Goal: Task Accomplishment & Management: Complete application form

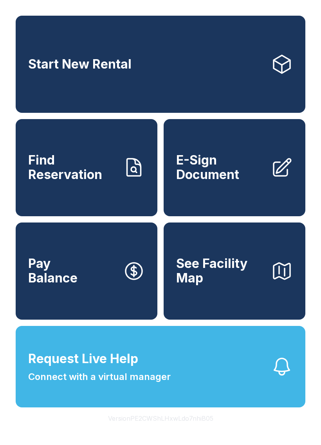
click at [87, 167] on span "Find Reservation" at bounding box center [72, 167] width 89 height 29
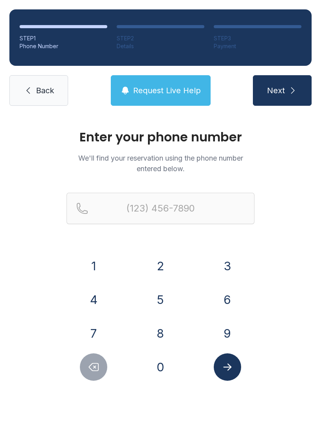
click at [94, 328] on button "7" at bounding box center [93, 333] width 27 height 27
click at [164, 367] on button "0" at bounding box center [160, 366] width 27 height 27
click at [92, 301] on button "4" at bounding box center [93, 299] width 27 height 27
click at [98, 326] on button "7" at bounding box center [93, 333] width 27 height 27
click at [98, 297] on button "4" at bounding box center [93, 299] width 27 height 27
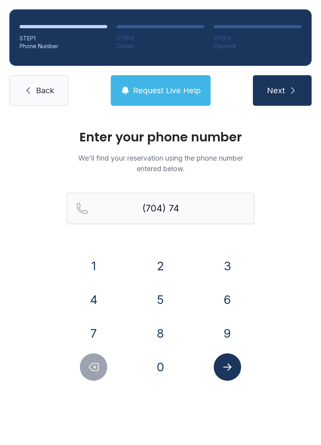
click at [92, 322] on button "7" at bounding box center [93, 333] width 27 height 27
click at [224, 298] on button "6" at bounding box center [227, 299] width 27 height 27
click at [95, 297] on button "4" at bounding box center [93, 299] width 27 height 27
click at [162, 328] on button "8" at bounding box center [160, 333] width 27 height 27
click at [163, 261] on button "2" at bounding box center [160, 265] width 27 height 27
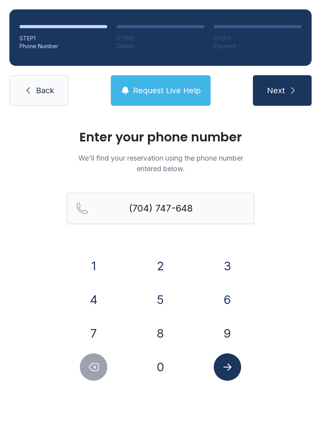
type input "[PHONE_NUMBER]"
click at [232, 371] on icon "Submit lookup form" at bounding box center [228, 367] width 12 height 12
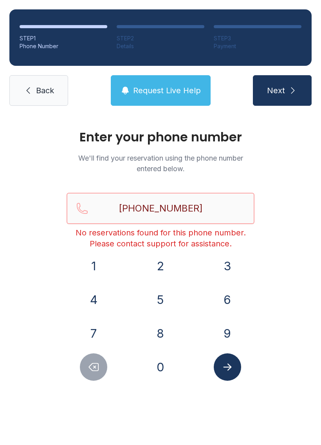
click at [228, 206] on input "[PHONE_NUMBER]" at bounding box center [161, 208] width 188 height 31
click at [41, 95] on span "Back" at bounding box center [45, 90] width 18 height 11
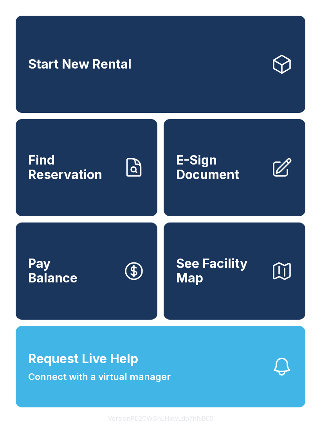
click at [74, 56] on link "Start New Rental" at bounding box center [161, 64] width 290 height 97
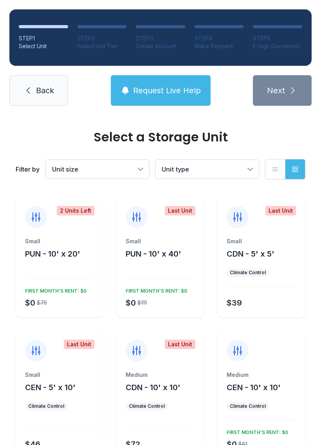
click at [25, 94] on icon at bounding box center [28, 90] width 9 height 9
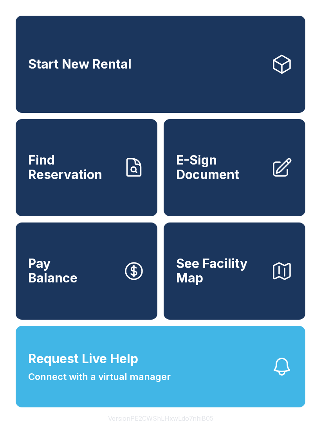
click at [55, 172] on span "Find Reservation" at bounding box center [72, 167] width 89 height 29
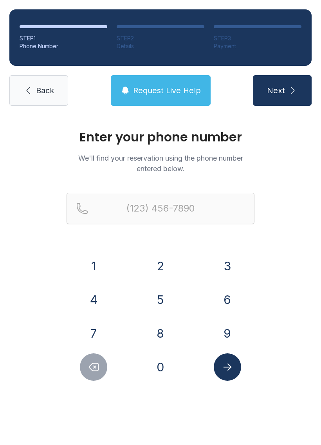
click at [93, 325] on button "7" at bounding box center [93, 333] width 27 height 27
click at [163, 374] on button "0" at bounding box center [160, 366] width 27 height 27
click at [84, 295] on button "4" at bounding box center [93, 299] width 27 height 27
click at [91, 338] on button "7" at bounding box center [93, 333] width 27 height 27
click at [90, 300] on button "4" at bounding box center [93, 299] width 27 height 27
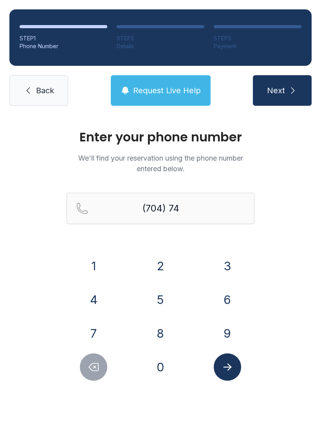
click at [97, 334] on button "7" at bounding box center [93, 333] width 27 height 27
click at [221, 305] on button "6" at bounding box center [227, 299] width 27 height 27
click at [92, 303] on button "4" at bounding box center [93, 299] width 27 height 27
click at [154, 330] on button "8" at bounding box center [160, 333] width 27 height 27
click at [158, 270] on button "2" at bounding box center [160, 265] width 27 height 27
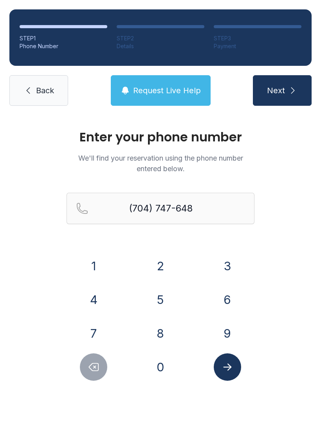
type input "[PHONE_NUMBER]"
click at [222, 363] on icon "Submit lookup form" at bounding box center [228, 367] width 12 height 12
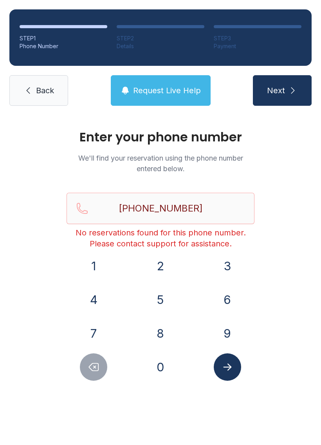
click at [45, 75] on link "Back" at bounding box center [38, 90] width 59 height 31
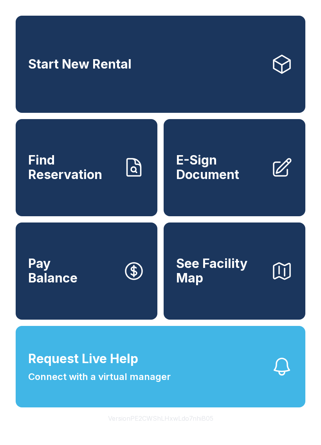
click at [194, 393] on button "Request Live Help Connect with a virtual manager" at bounding box center [161, 366] width 290 height 81
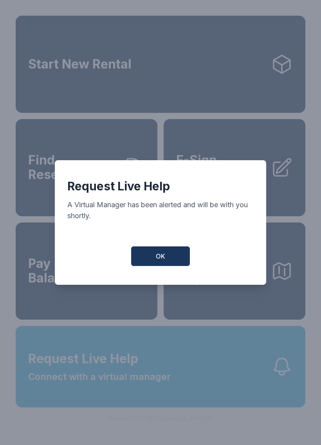
click at [167, 257] on button "OK" at bounding box center [160, 256] width 59 height 20
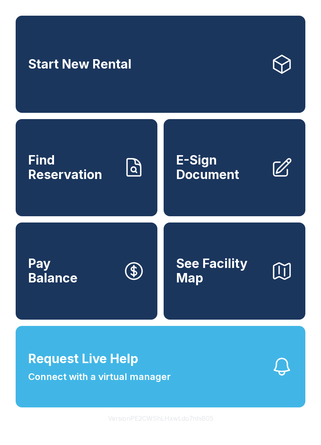
click at [189, 386] on button "Request Live Help Connect with a virtual manager" at bounding box center [161, 366] width 290 height 81
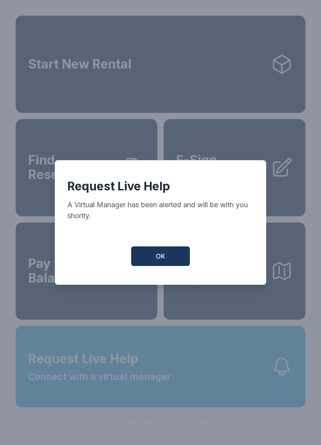
click at [168, 257] on button "OK" at bounding box center [160, 256] width 59 height 20
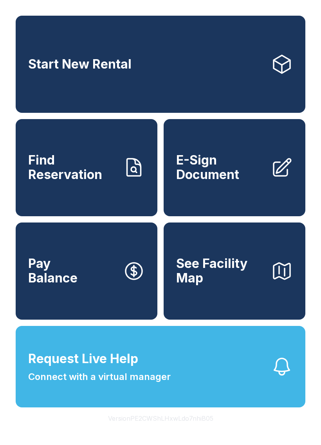
click at [239, 178] on span "E-Sign Document" at bounding box center [220, 167] width 89 height 29
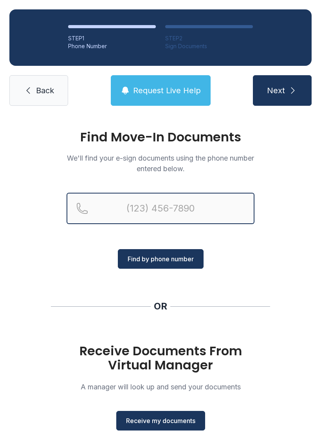
click at [185, 210] on input "Reservation phone number" at bounding box center [161, 208] width 188 height 31
type input "[PHONE_NUMBER]"
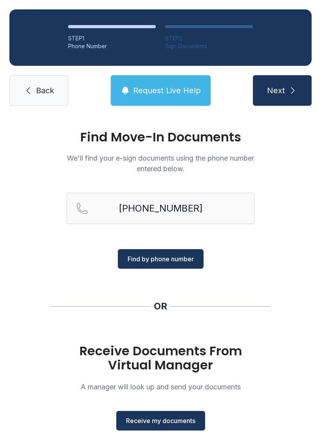
click at [188, 258] on span "Find by phone number" at bounding box center [161, 258] width 66 height 9
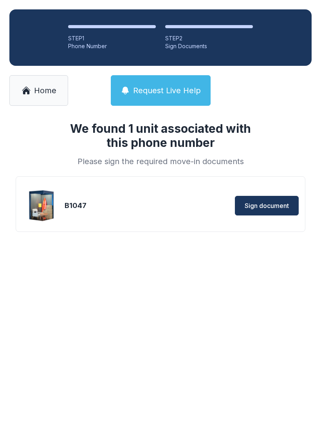
click at [272, 204] on span "Sign document" at bounding box center [267, 205] width 44 height 9
click at [39, 92] on span "Home" at bounding box center [45, 90] width 22 height 11
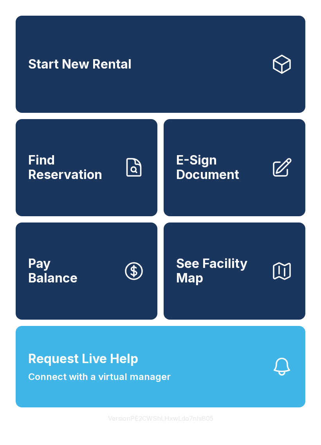
click at [93, 167] on span "Find Reservation" at bounding box center [72, 167] width 89 height 29
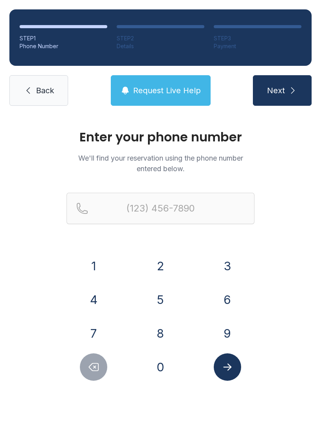
click at [94, 331] on button "7" at bounding box center [93, 333] width 27 height 27
click at [167, 378] on button "0" at bounding box center [160, 366] width 27 height 27
click at [87, 306] on button "4" at bounding box center [93, 299] width 27 height 27
click at [91, 330] on button "7" at bounding box center [93, 333] width 27 height 27
click at [85, 299] on button "4" at bounding box center [93, 299] width 27 height 27
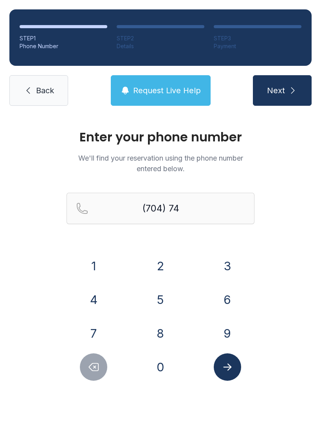
click at [92, 334] on button "7" at bounding box center [93, 333] width 27 height 27
click at [229, 306] on button "6" at bounding box center [227, 299] width 27 height 27
click at [91, 303] on button "4" at bounding box center [93, 299] width 27 height 27
click at [163, 330] on button "8" at bounding box center [160, 333] width 27 height 27
click at [161, 257] on button "2" at bounding box center [160, 265] width 27 height 27
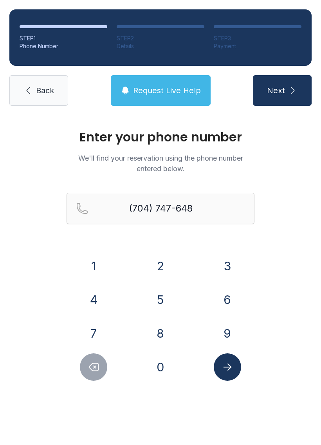
type input "[PHONE_NUMBER]"
click at [232, 368] on icon "Submit lookup form" at bounding box center [228, 367] width 12 height 12
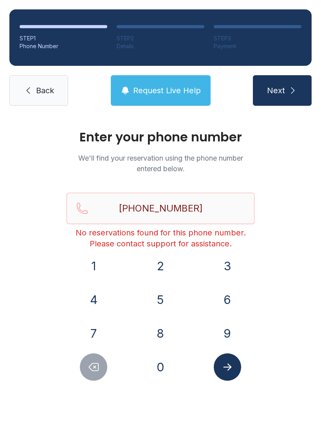
click at [35, 83] on link "Back" at bounding box center [38, 90] width 59 height 31
